Goal: Transaction & Acquisition: Purchase product/service

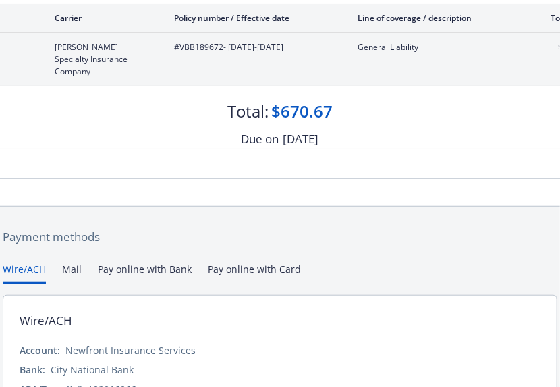
scroll to position [270, 0]
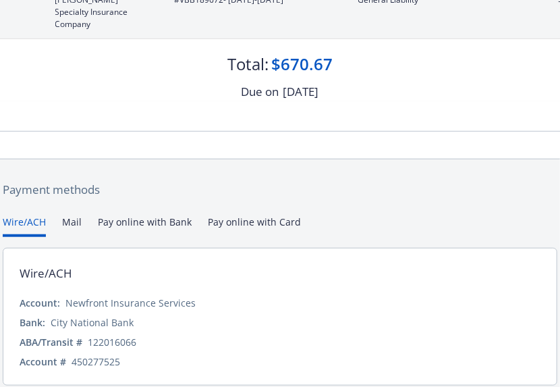
click at [169, 215] on button "Pay online with Bank" at bounding box center [145, 226] width 94 height 22
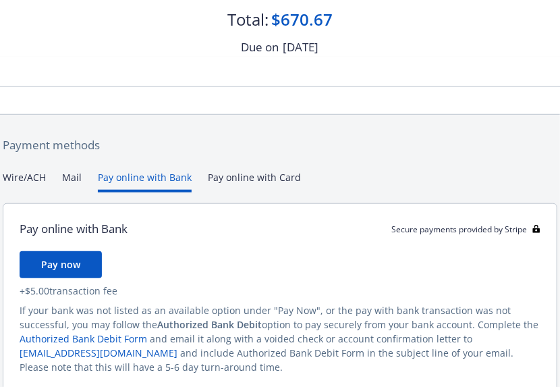
scroll to position [357, 0]
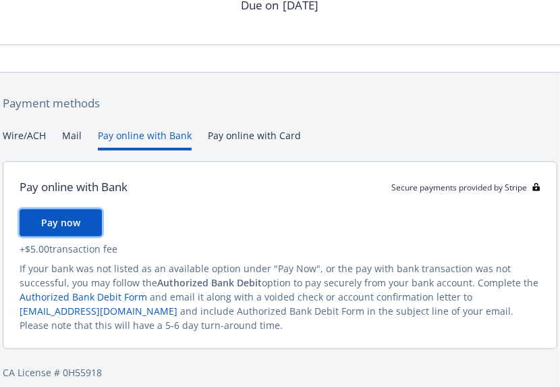
click at [67, 216] on span "Pay now" at bounding box center [60, 222] width 39 height 13
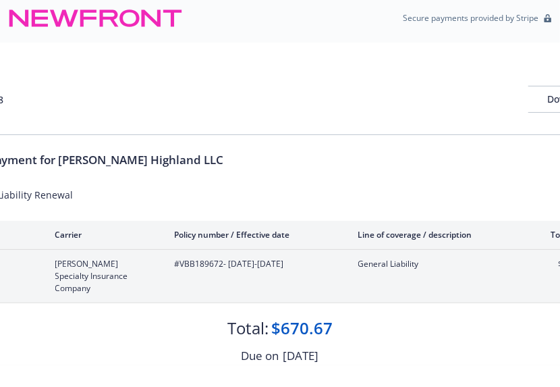
scroll to position [0, 0]
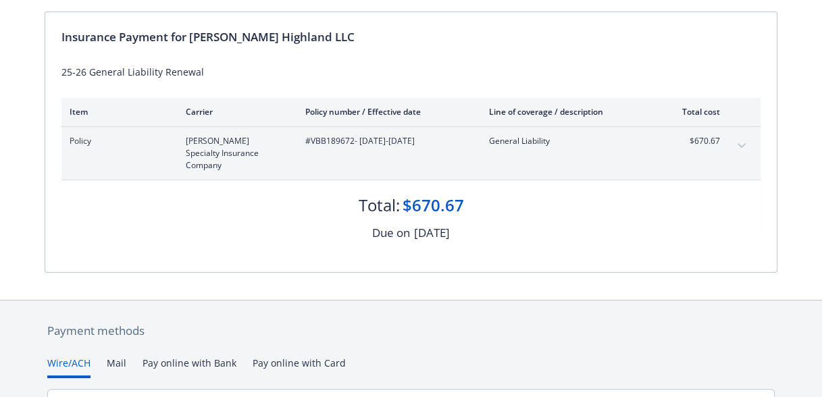
scroll to position [296, 0]
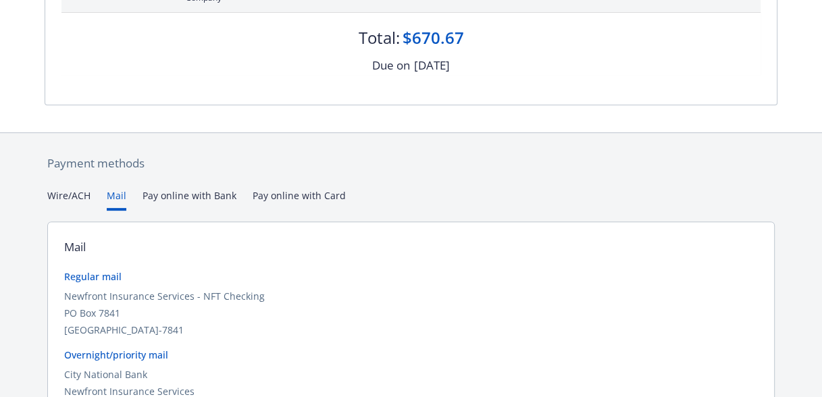
click at [117, 188] on button "Mail" at bounding box center [117, 199] width 20 height 22
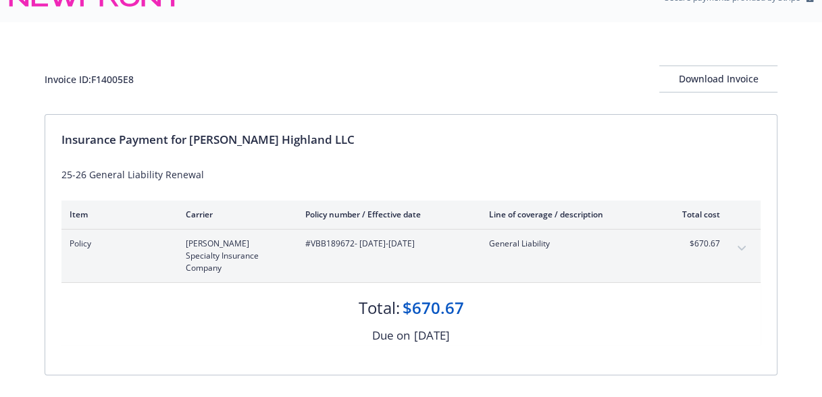
scroll to position [0, 0]
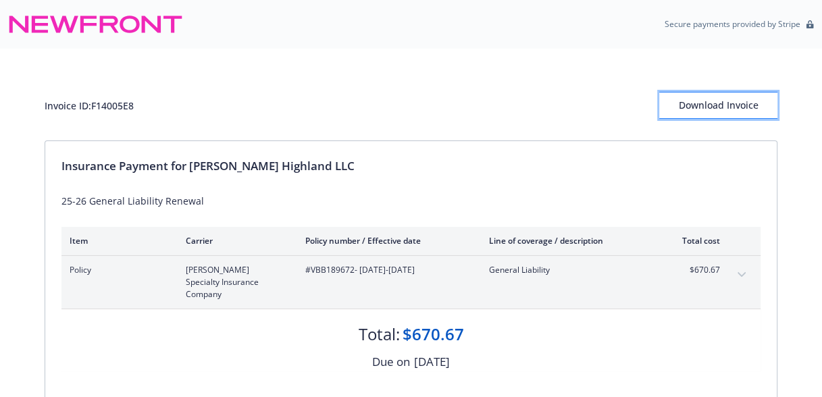
drag, startPoint x: 365, startPoint y: 113, endPoint x: 735, endPoint y: 103, distance: 369.5
click at [560, 103] on div "Download Invoice" at bounding box center [718, 106] width 118 height 26
